Goal: Task Accomplishment & Management: Use online tool/utility

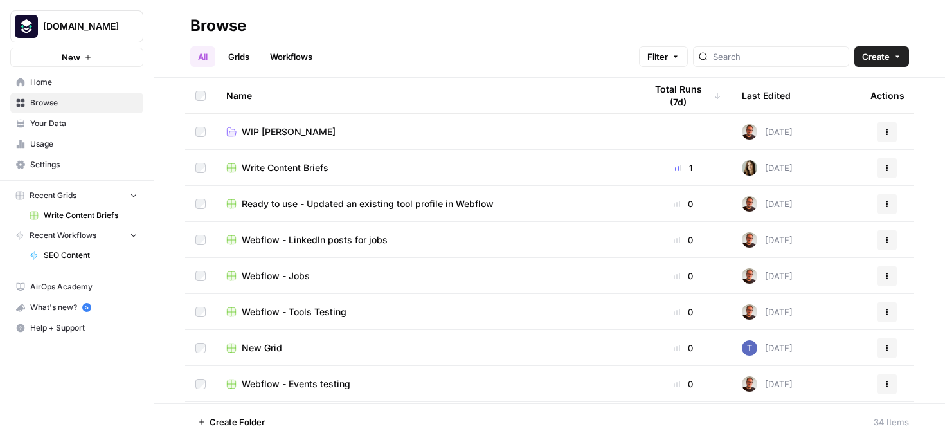
click at [302, 199] on span "Ready to use - Updated an existing tool profile in Webflow" at bounding box center [368, 203] width 252 height 13
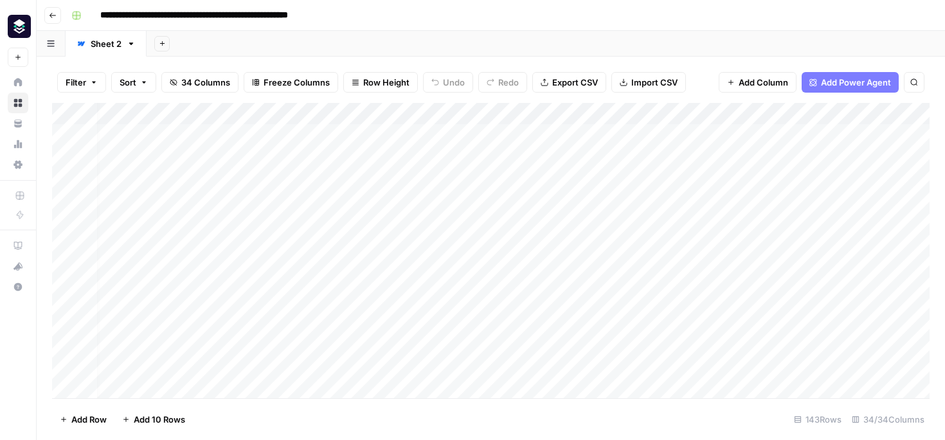
scroll to position [0, 6]
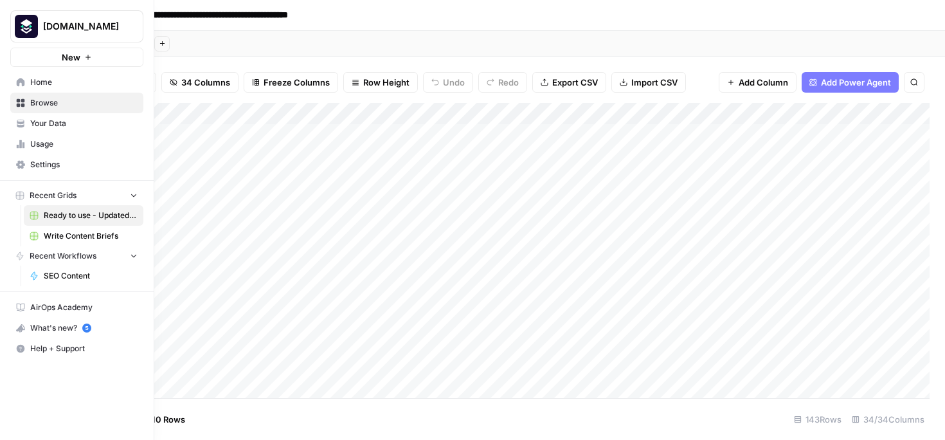
click at [133, 194] on icon "button" at bounding box center [133, 194] width 9 height 9
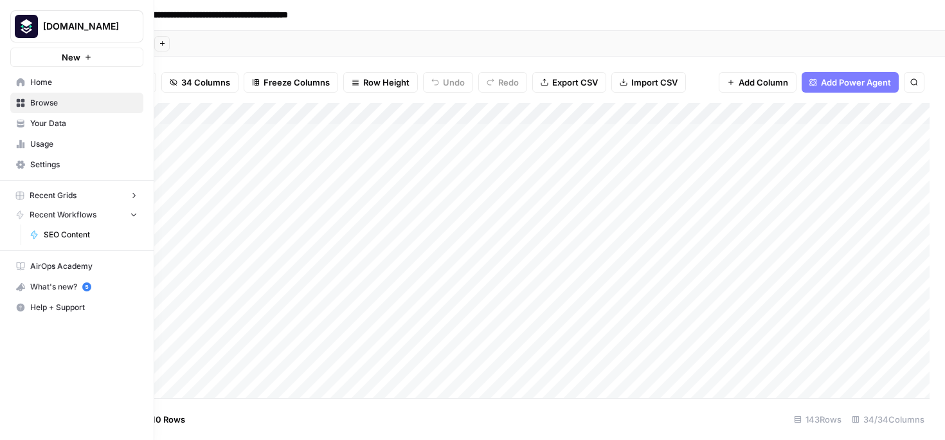
click at [133, 194] on icon "button" at bounding box center [133, 195] width 9 height 9
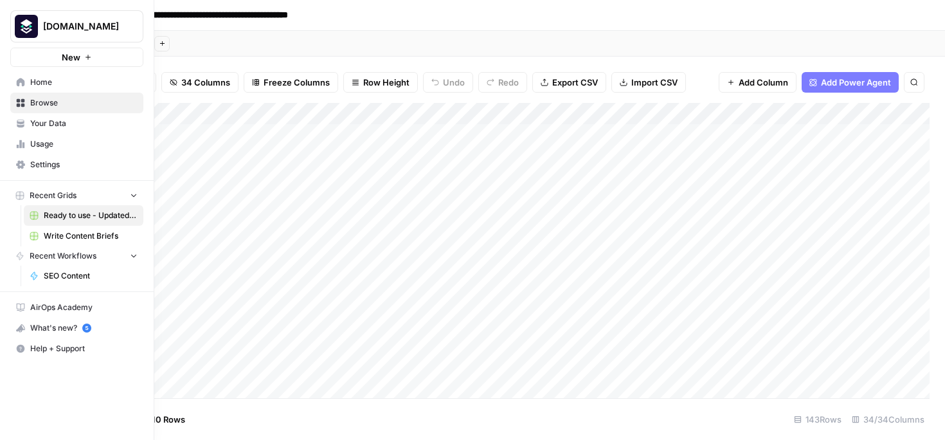
click at [121, 216] on span "Ready to use - Updated an existing tool profile in Webflow" at bounding box center [91, 216] width 94 height 12
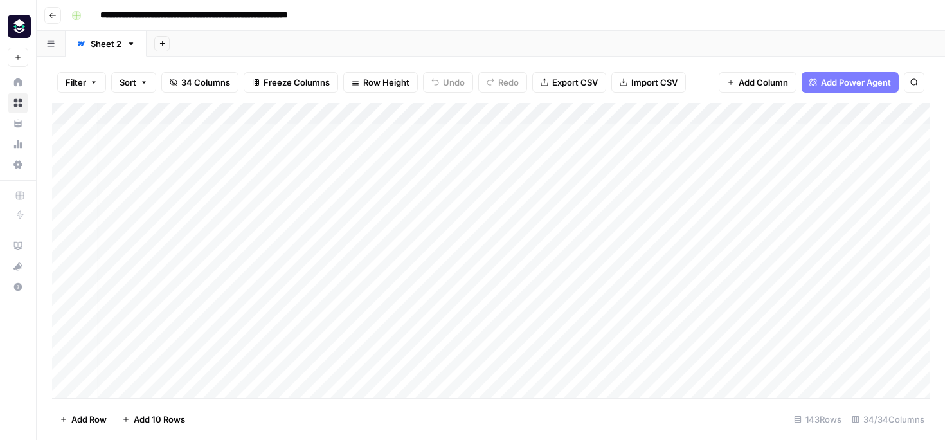
click at [138, 46] on link "Sheet 2" at bounding box center [106, 44] width 81 height 26
click at [134, 48] on link "Sheet 2" at bounding box center [106, 44] width 81 height 26
click at [129, 48] on link "Sheet 2" at bounding box center [106, 44] width 81 height 26
click at [128, 43] on icon "button" at bounding box center [131, 43] width 9 height 9
click at [230, 29] on header "**********" at bounding box center [491, 15] width 909 height 31
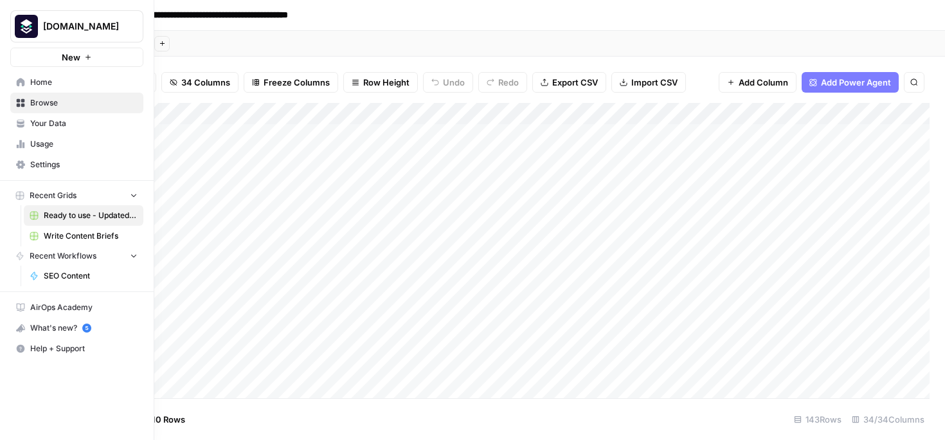
click at [33, 79] on span "Home" at bounding box center [83, 83] width 107 height 12
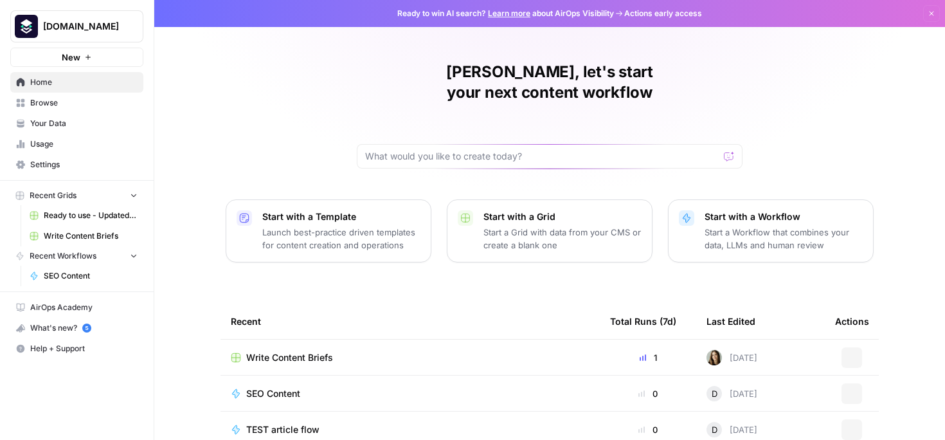
click at [58, 104] on span "Browse" at bounding box center [83, 103] width 107 height 12
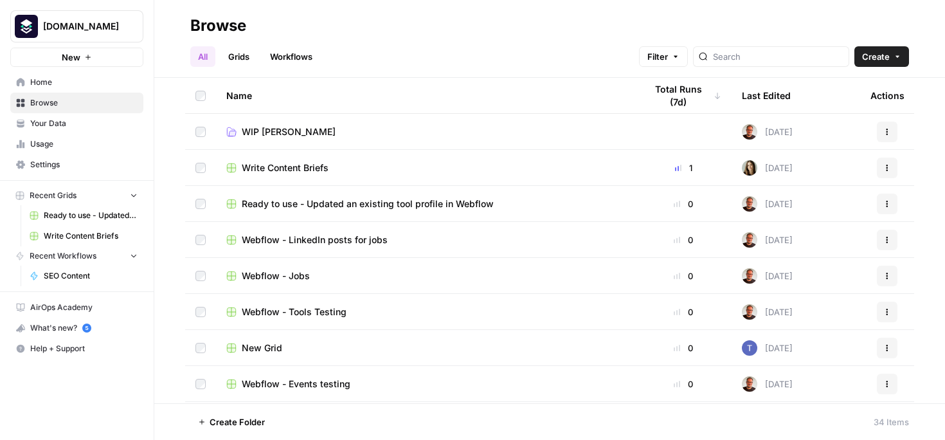
click at [293, 59] on link "Workflows" at bounding box center [291, 56] width 58 height 21
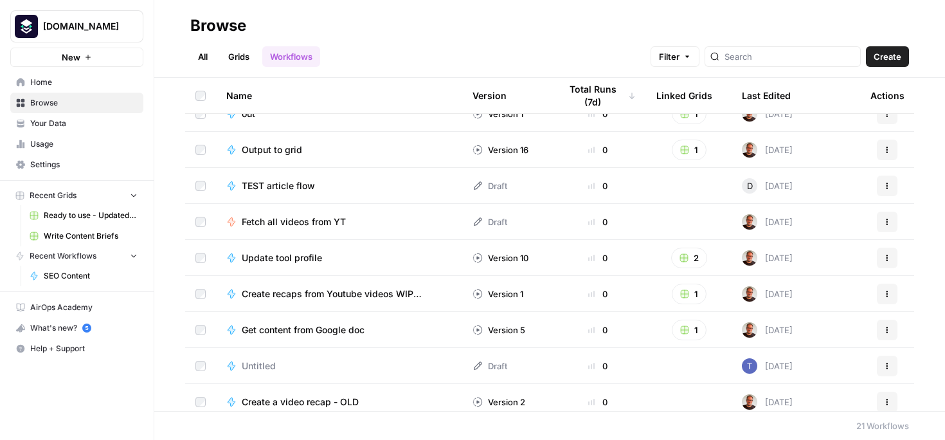
scroll to position [262, 0]
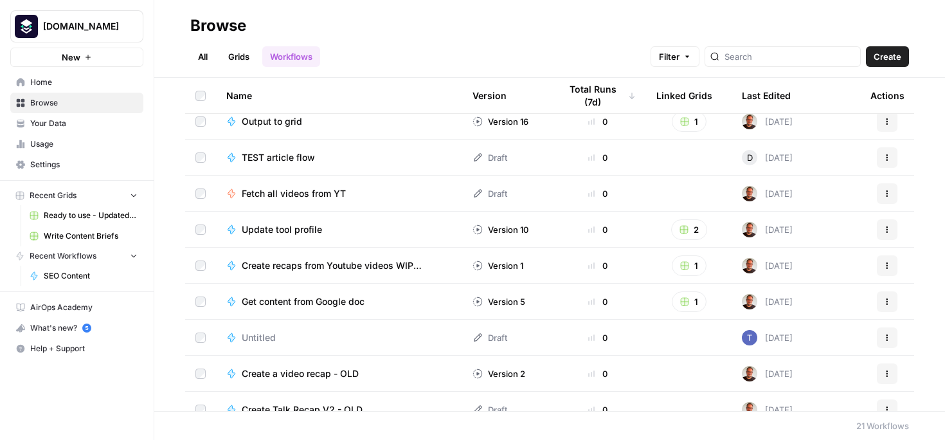
click at [353, 231] on div "Update tool profile" at bounding box center [339, 229] width 226 height 13
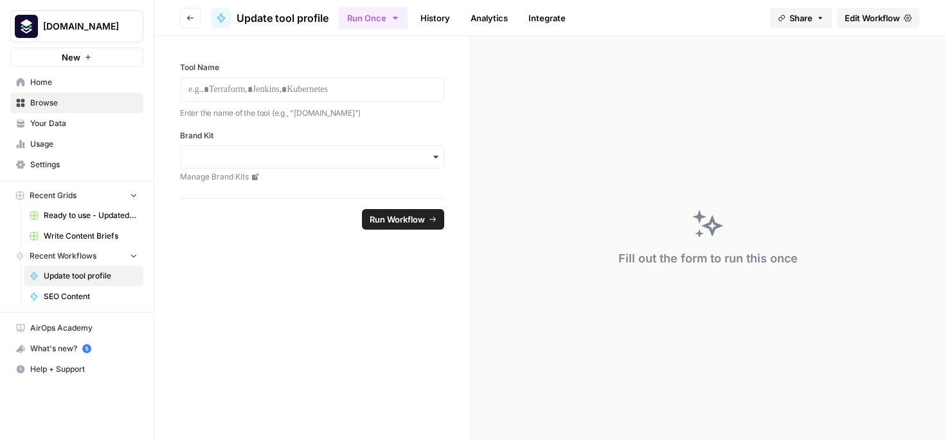
click at [443, 20] on link "History" at bounding box center [435, 18] width 45 height 21
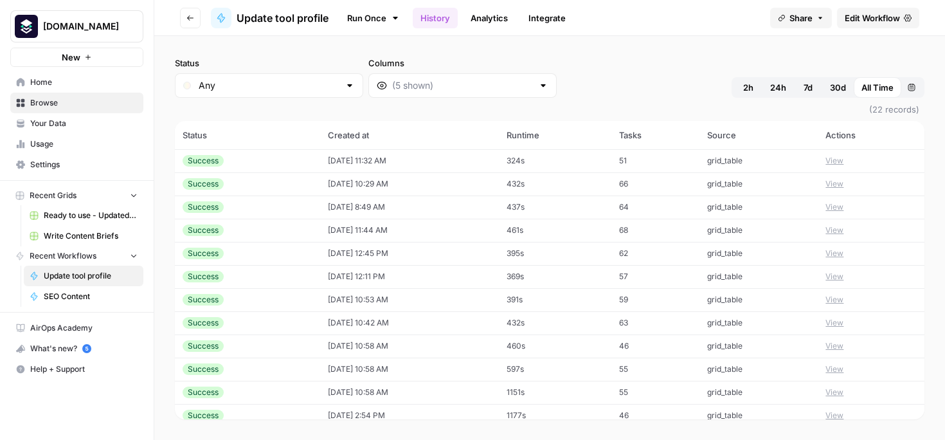
click at [491, 12] on link "Analytics" at bounding box center [489, 18] width 53 height 21
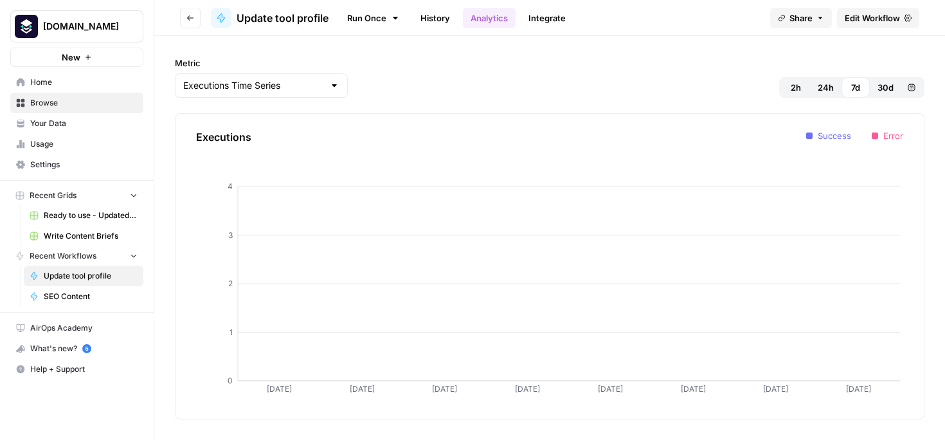
click at [551, 17] on link "Integrate" at bounding box center [547, 18] width 53 height 21
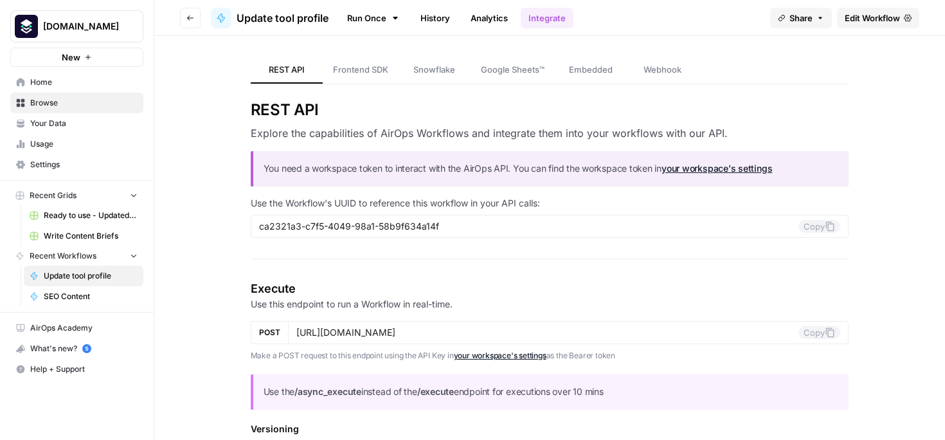
click at [278, 14] on span "Update tool profile" at bounding box center [283, 17] width 92 height 15
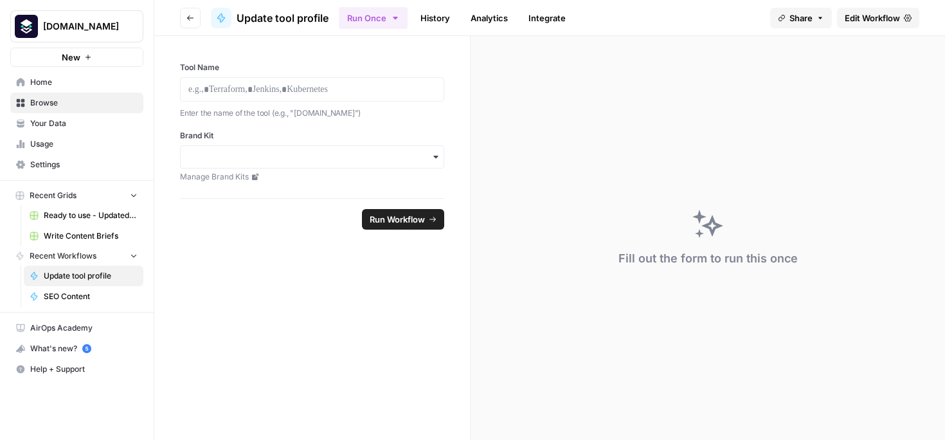
click at [187, 19] on icon "button" at bounding box center [190, 18] width 8 height 8
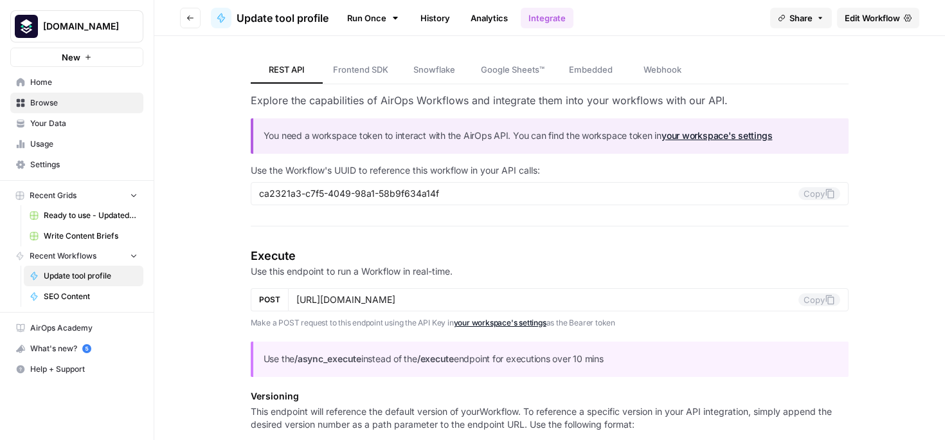
scroll to position [37, 0]
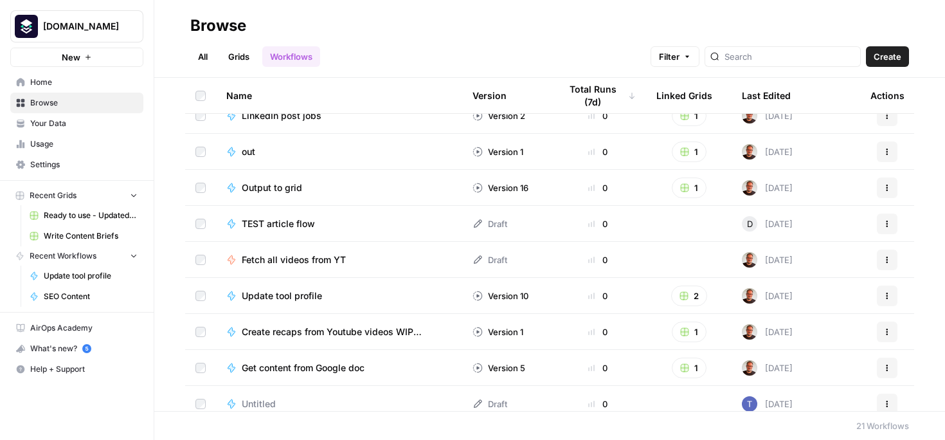
scroll to position [146, 0]
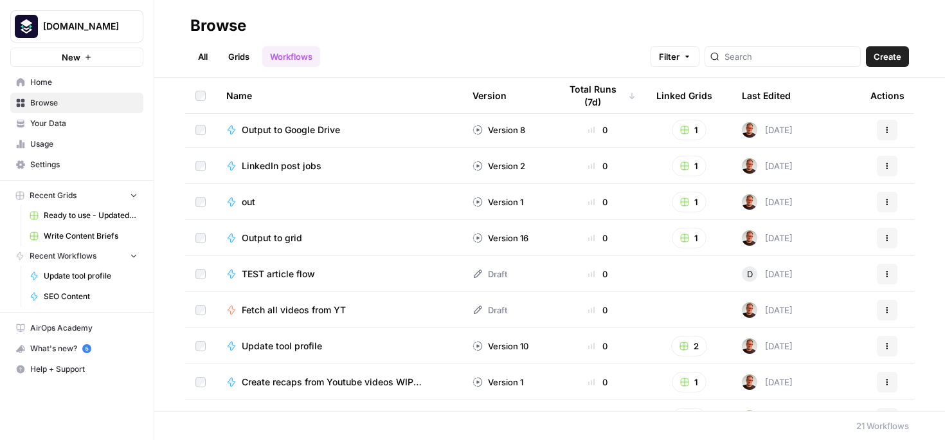
click at [299, 308] on span "Fetch all videos from YT" at bounding box center [294, 310] width 104 height 13
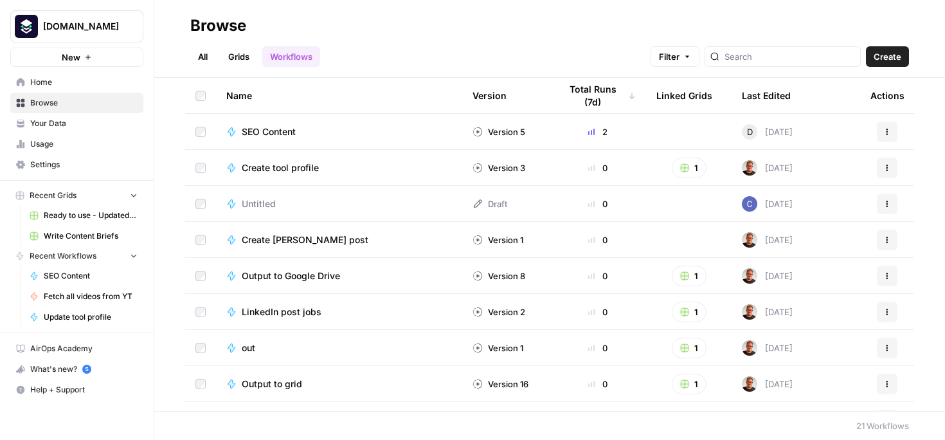
click at [250, 64] on link "Grids" at bounding box center [239, 56] width 37 height 21
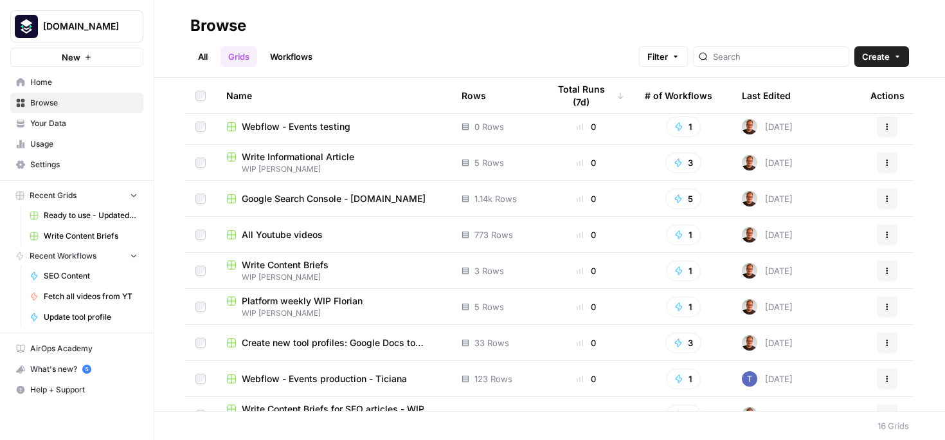
scroll to position [279, 0]
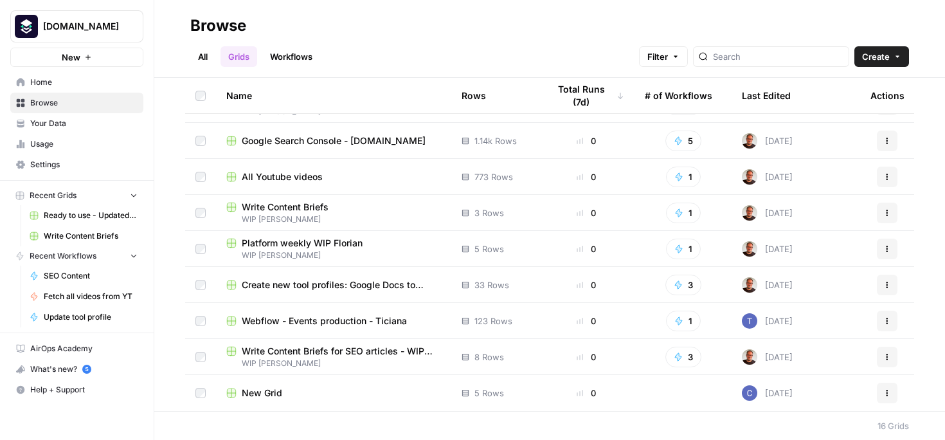
click at [298, 60] on link "Workflows" at bounding box center [291, 56] width 58 height 21
